Goal: Register for event/course

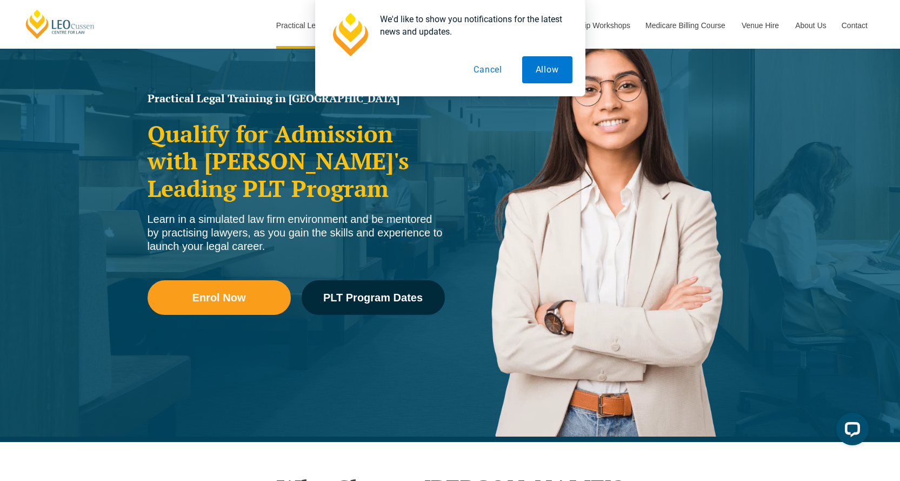
click at [484, 71] on button "Cancel" at bounding box center [488, 69] width 56 height 27
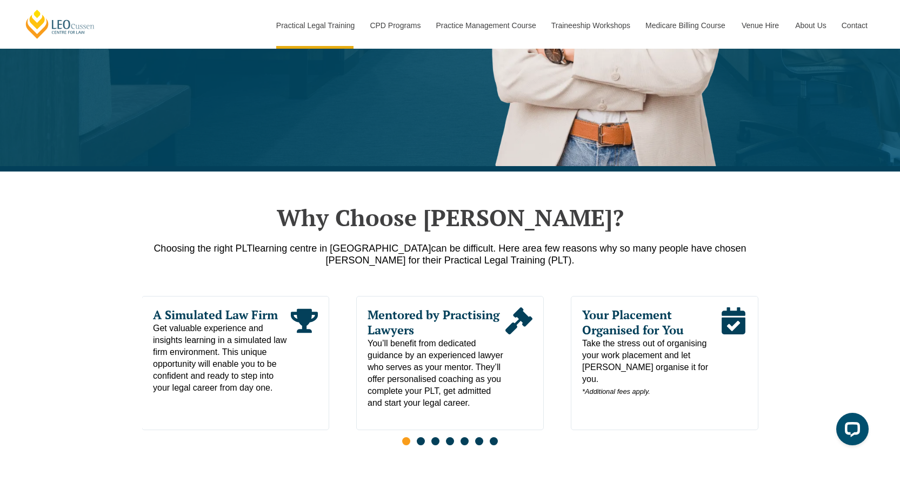
scroll to position [541, 0]
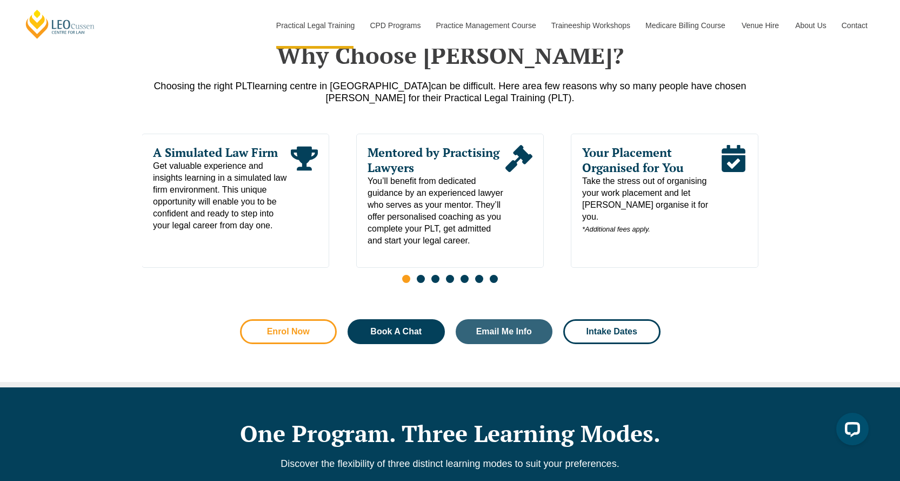
click at [310, 339] on link "Enrol Now" at bounding box center [288, 331] width 97 height 25
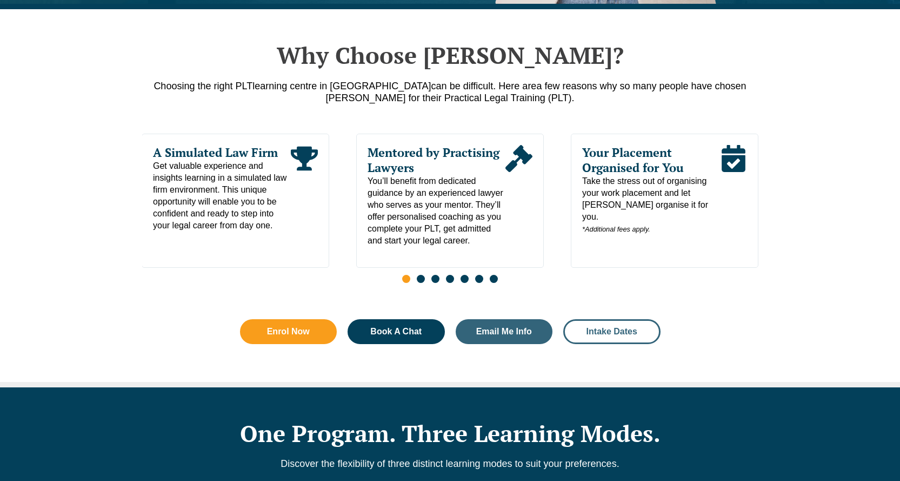
click at [611, 330] on span "Intake Dates" at bounding box center [611, 331] width 51 height 9
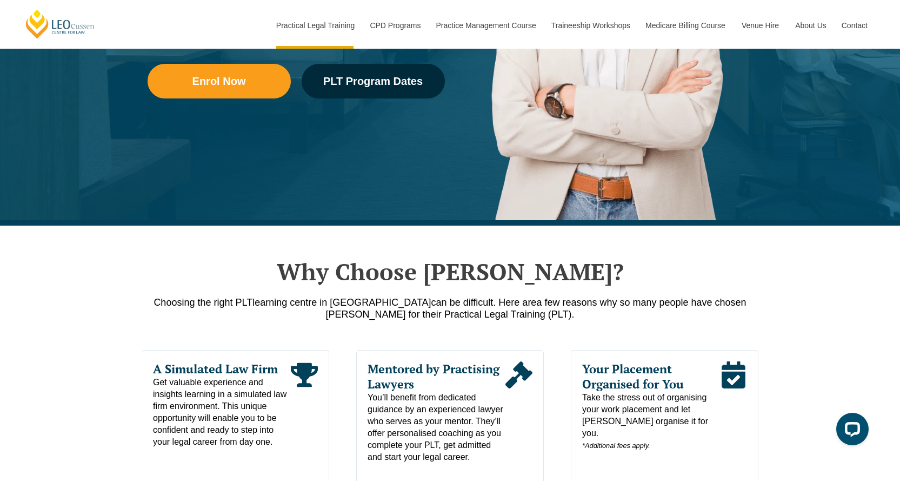
scroll to position [486, 0]
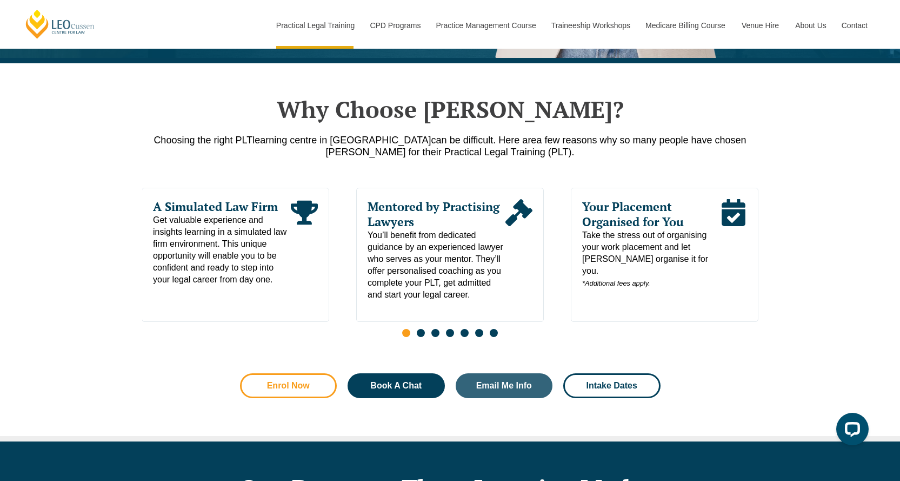
click at [310, 386] on span "Enrol Now" at bounding box center [289, 385] width 68 height 9
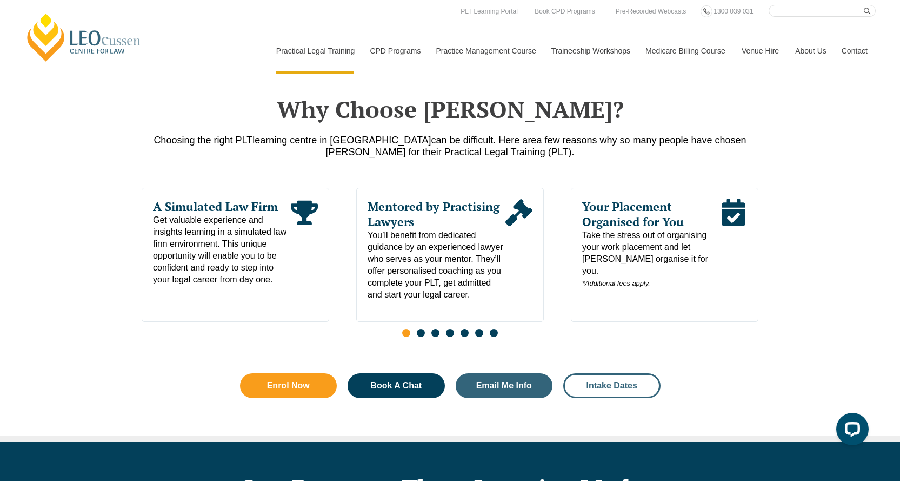
click at [621, 394] on link "Intake Dates" at bounding box center [611, 385] width 97 height 25
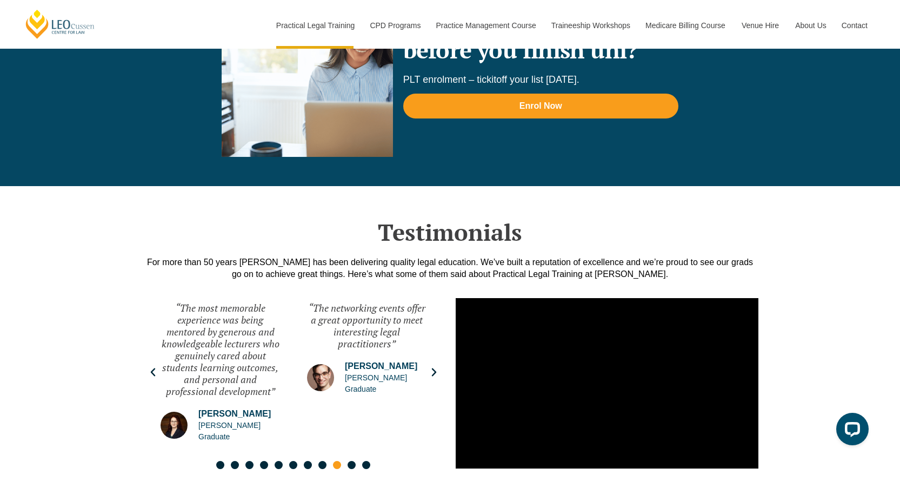
scroll to position [2492, 0]
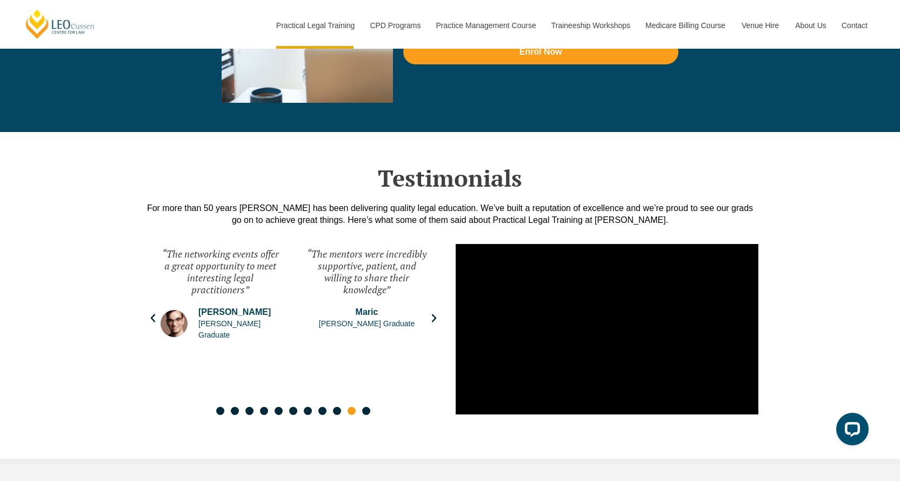
click at [210, 318] on span "John" at bounding box center [239, 312] width 82 height 12
click at [185, 335] on div "10 / 11" at bounding box center [174, 323] width 27 height 27
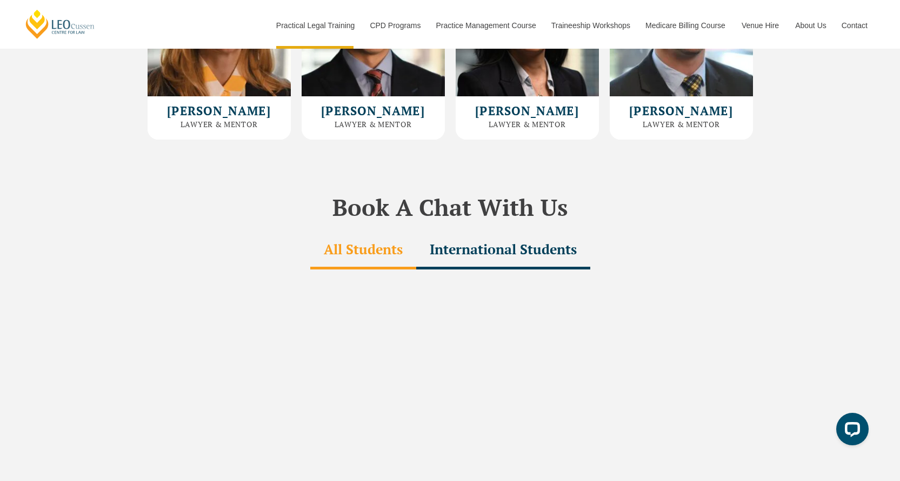
scroll to position [2924, 0]
